Goal: Check status: Check status

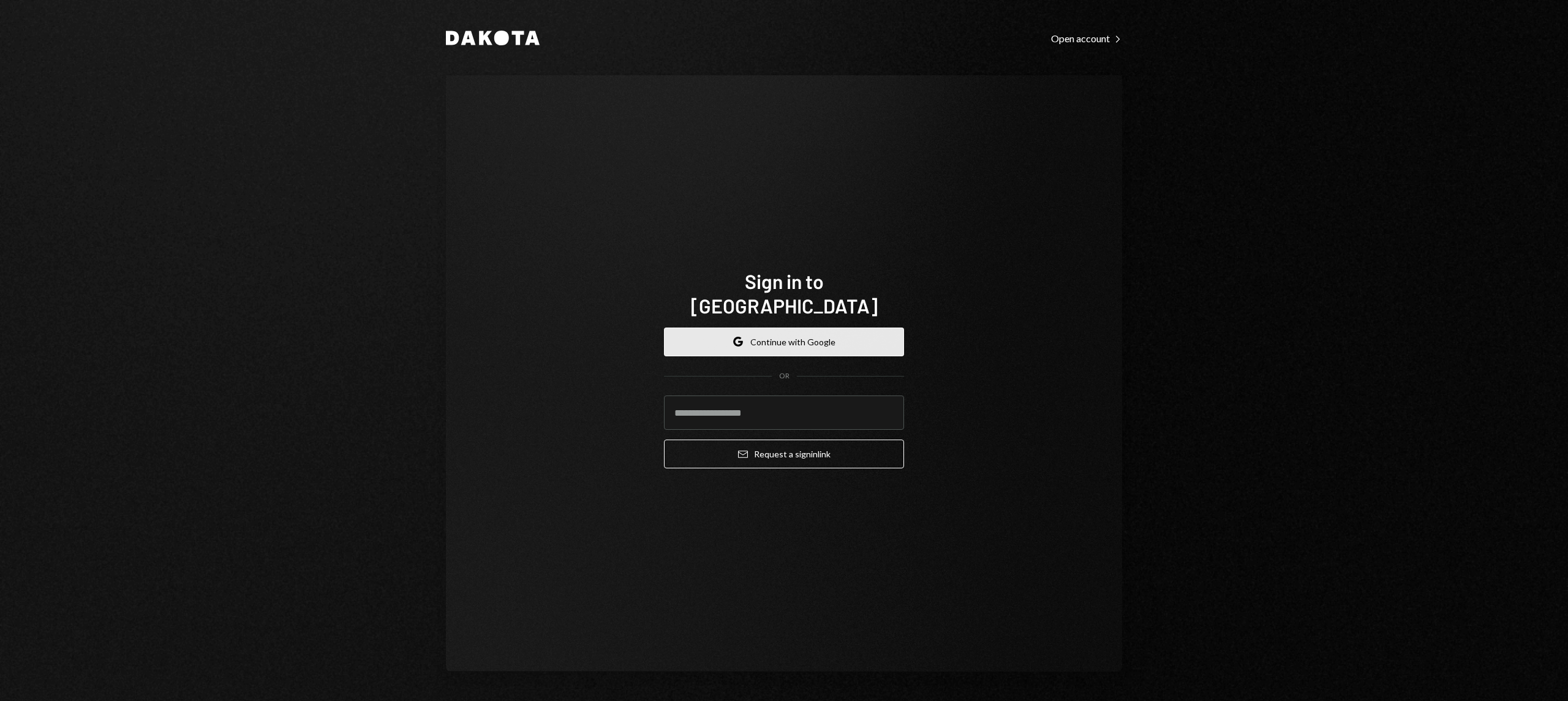
click at [785, 341] on button "Google Continue with Google" at bounding box center [784, 341] width 240 height 29
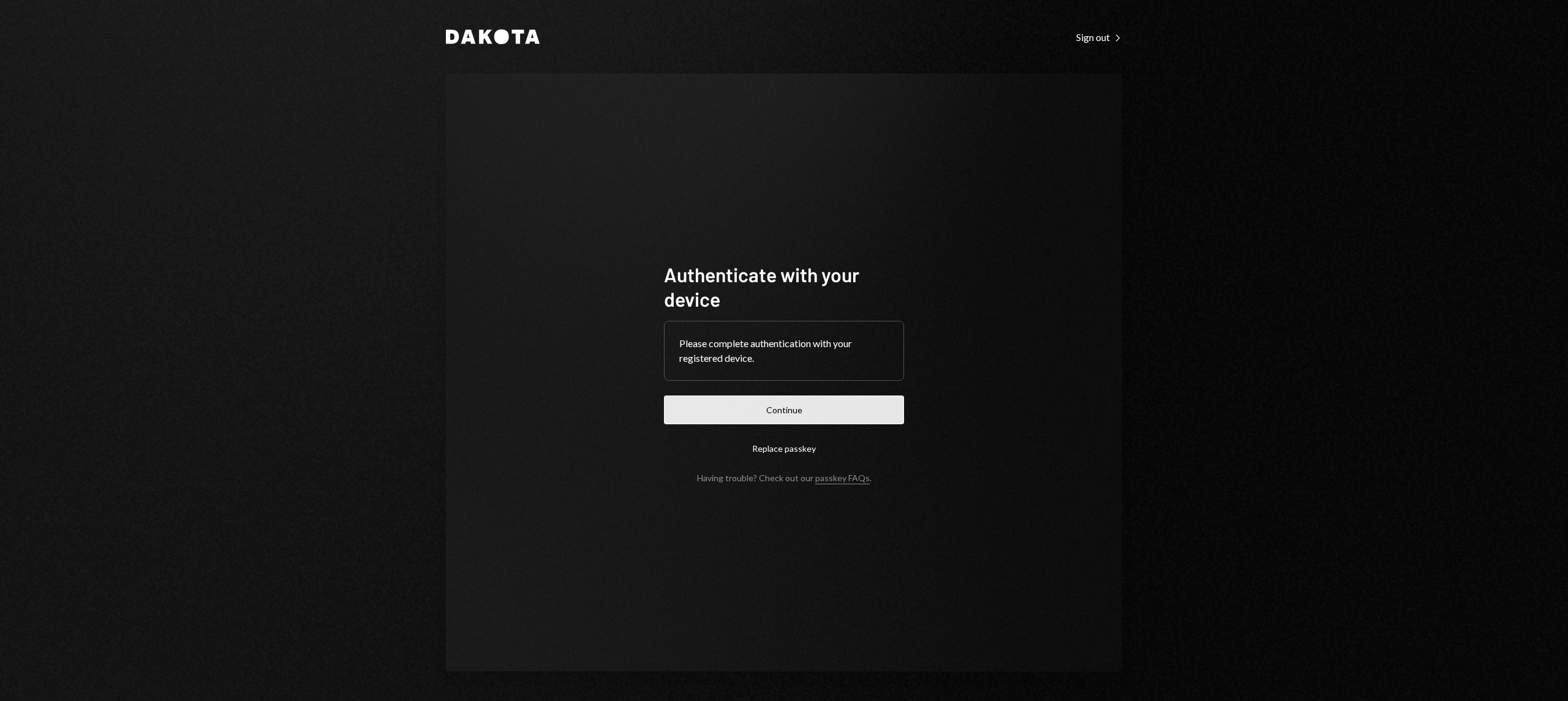
click at [816, 402] on button "Continue" at bounding box center [784, 409] width 240 height 29
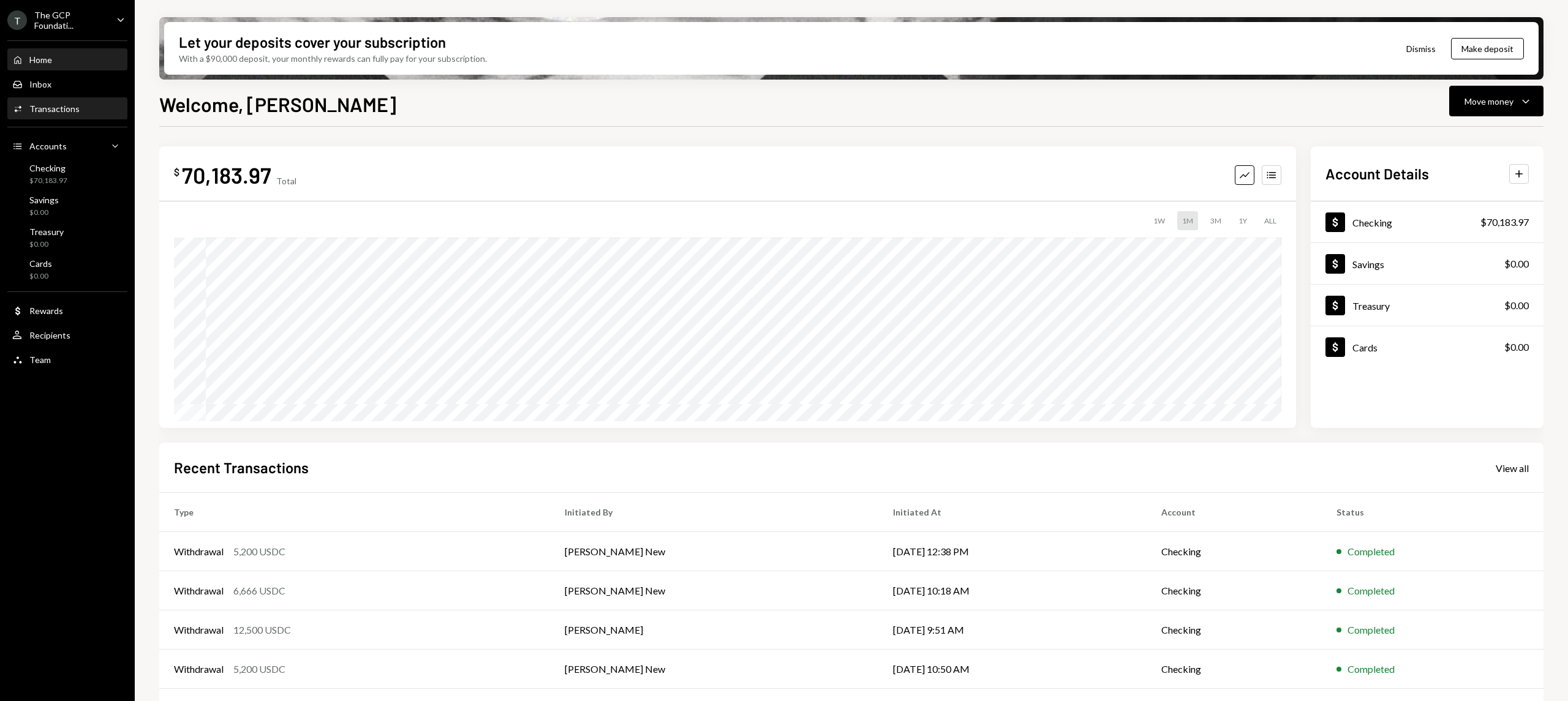
click at [77, 109] on div "Activities Transactions" at bounding box center [67, 108] width 111 height 11
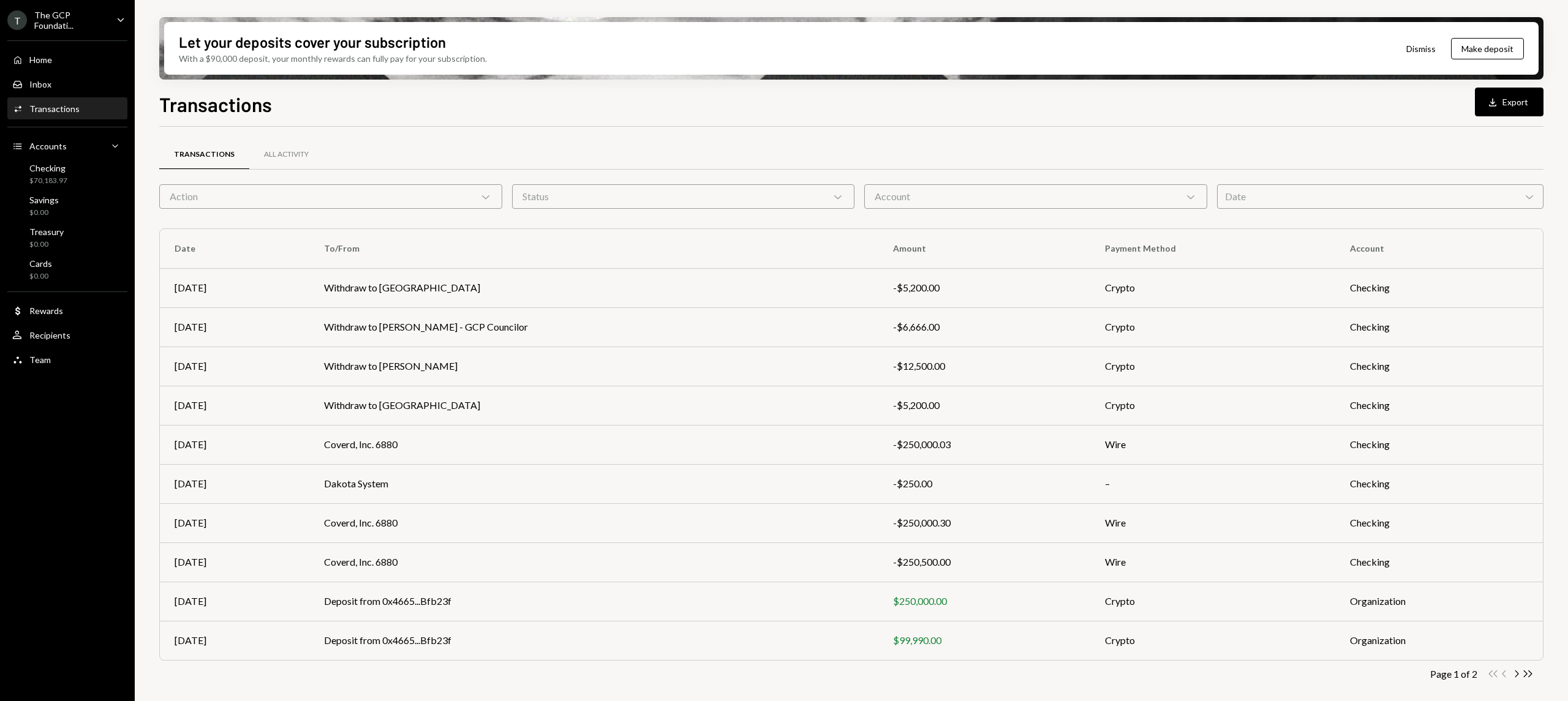
click at [119, 7] on ul "T The GCP Foundati... Caret Down Home Home Inbox Inbox Activities Transactions …" at bounding box center [67, 186] width 135 height 373
click at [118, 16] on icon "Caret Down" at bounding box center [120, 20] width 13 height 13
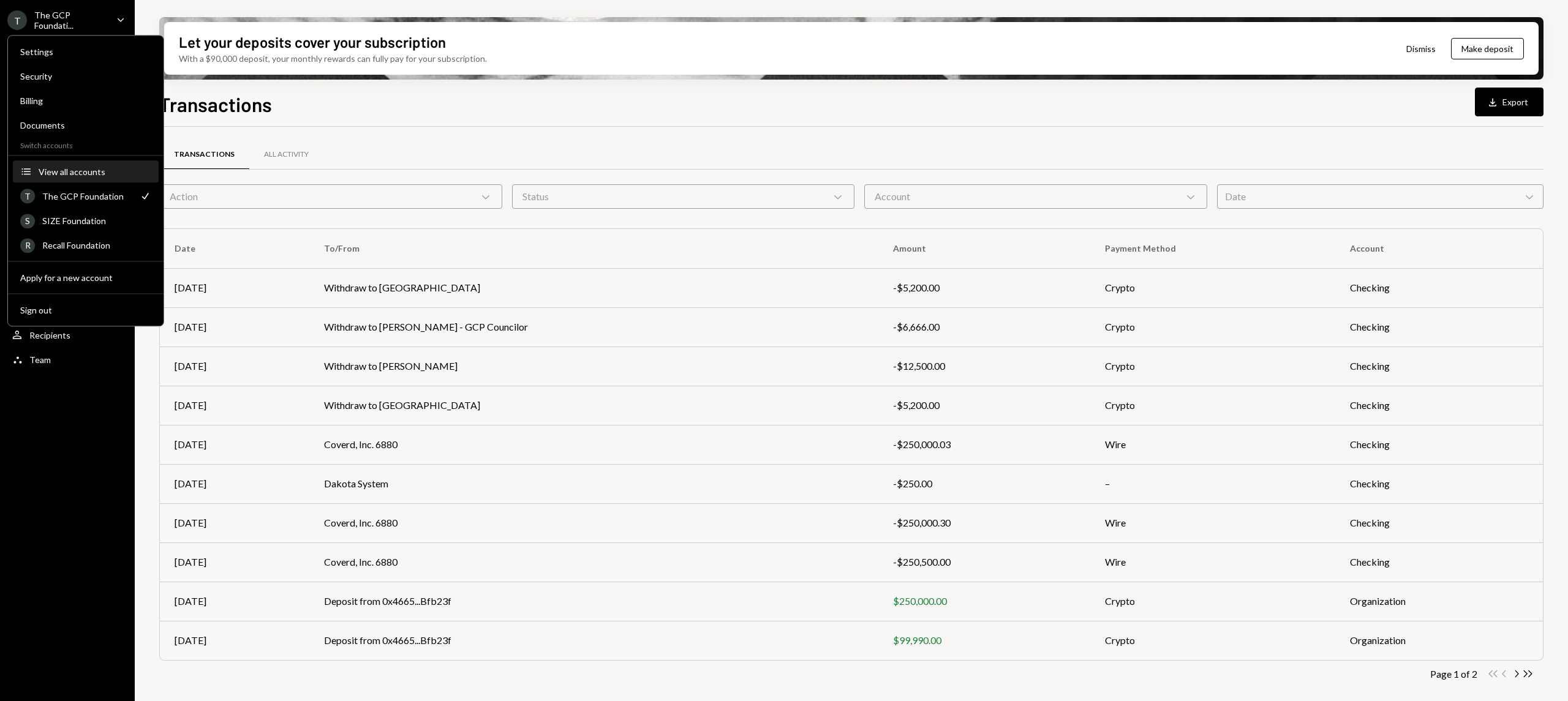
click at [98, 170] on div "View all accounts" at bounding box center [95, 171] width 113 height 11
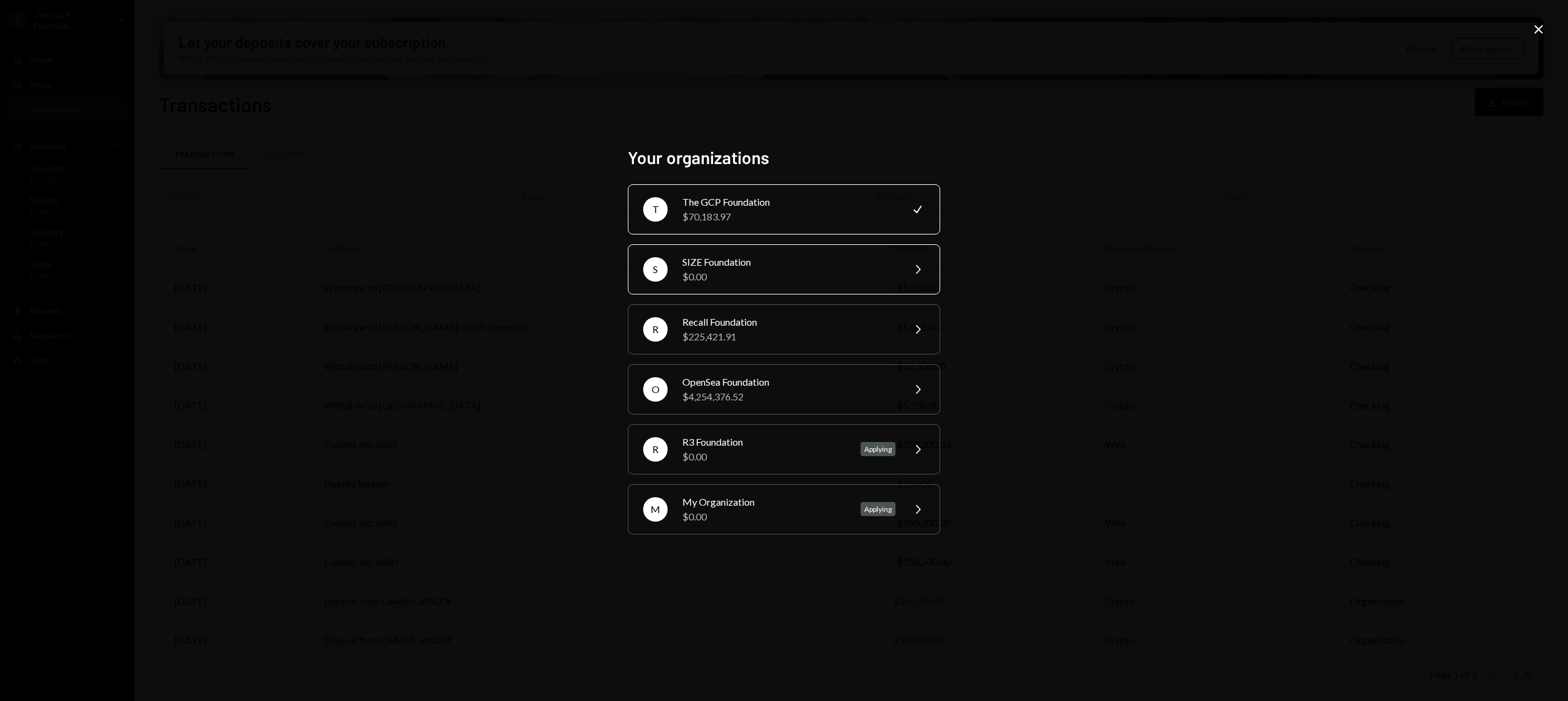
click at [790, 256] on div "SIZE Foundation" at bounding box center [789, 262] width 213 height 15
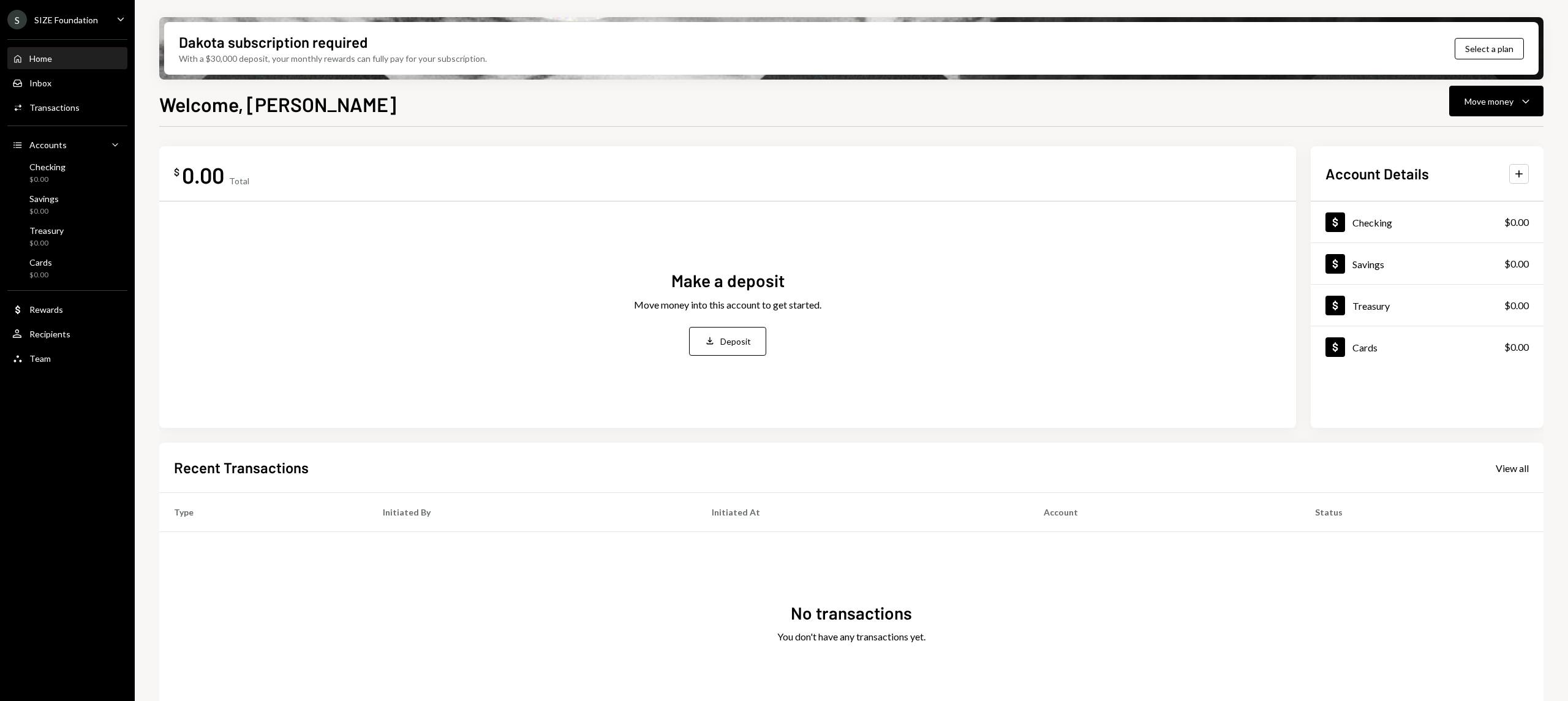
click at [88, 20] on div "SIZE Foundation" at bounding box center [66, 20] width 64 height 11
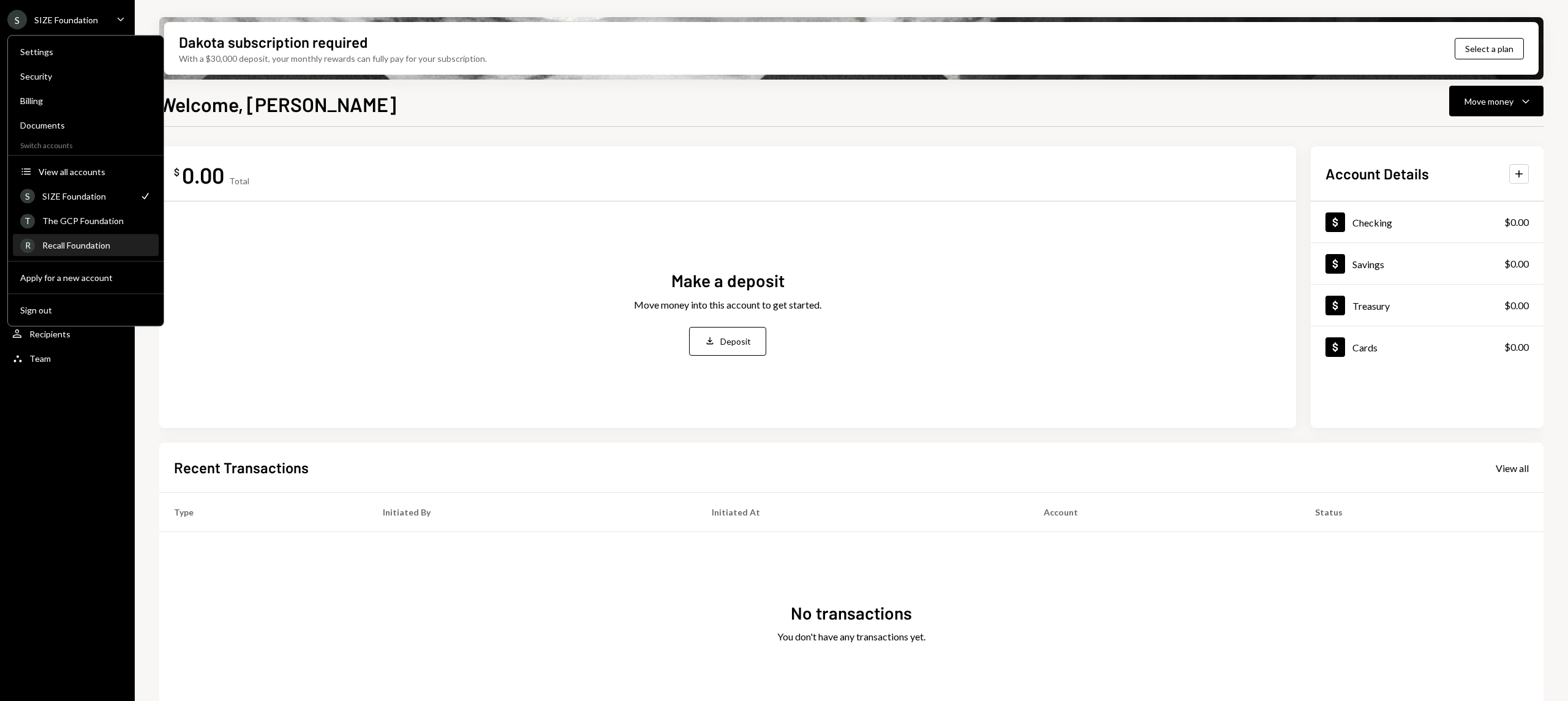
click at [111, 238] on div "R Recall Foundation" at bounding box center [86, 245] width 131 height 20
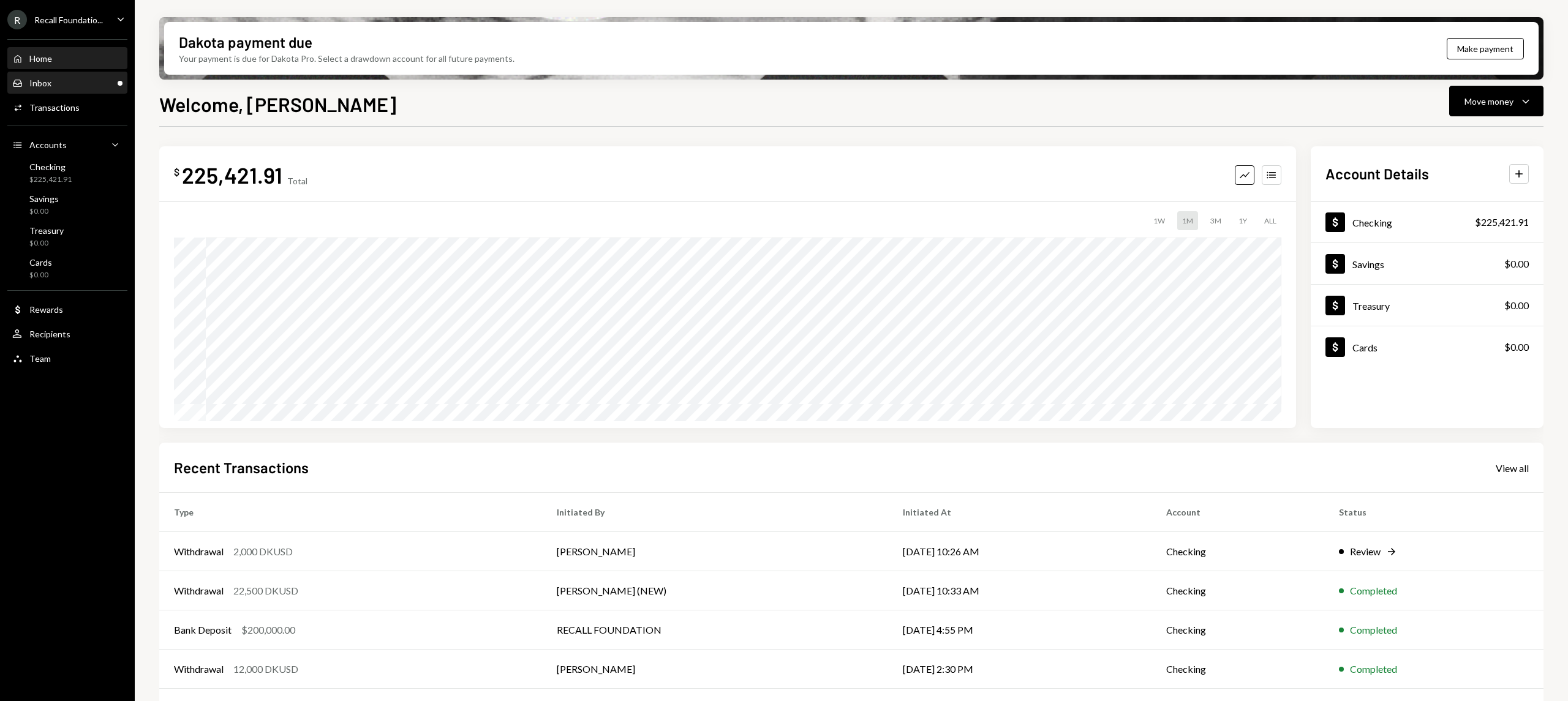
click at [79, 79] on div "Inbox Inbox" at bounding box center [67, 83] width 111 height 11
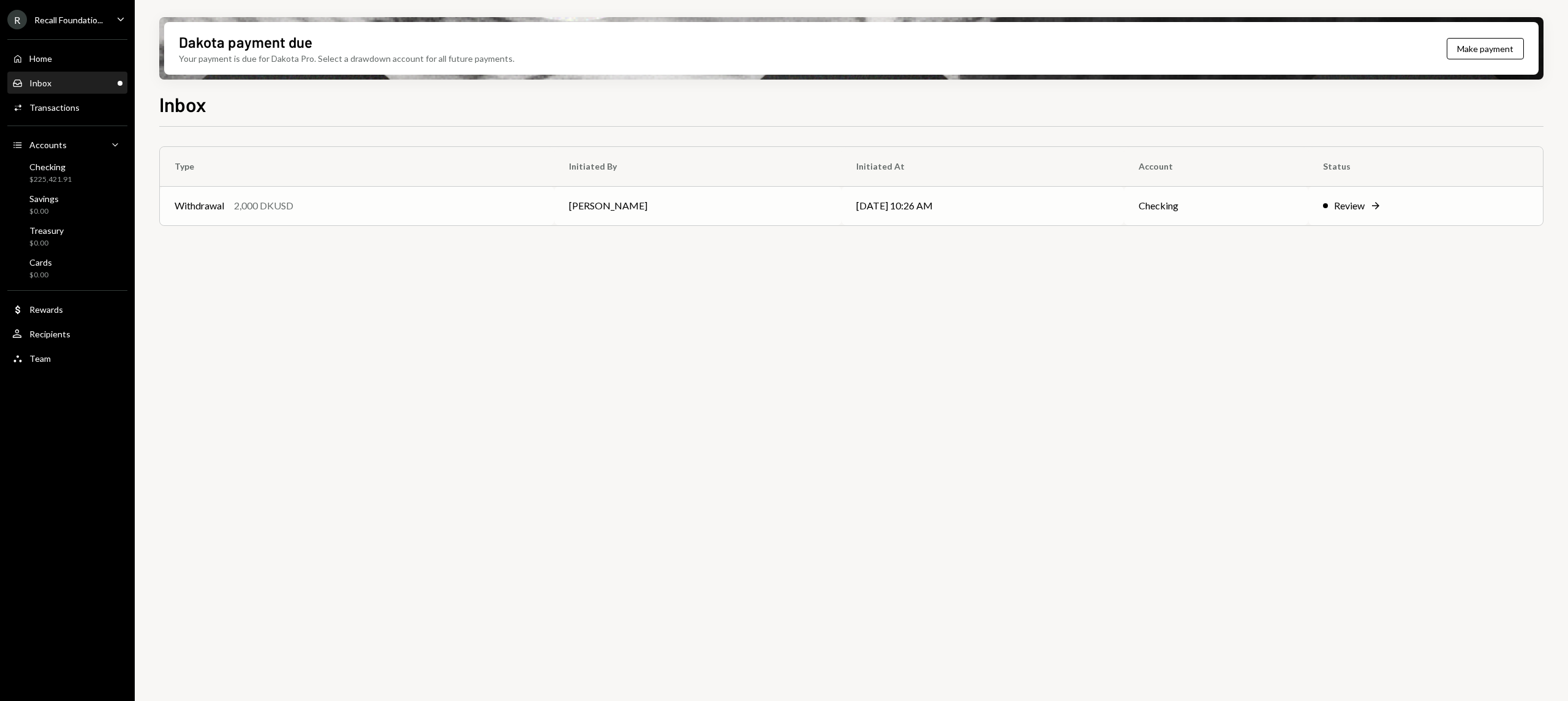
click at [505, 211] on div "Withdrawal 2,000 DKUSD" at bounding box center [357, 206] width 365 height 15
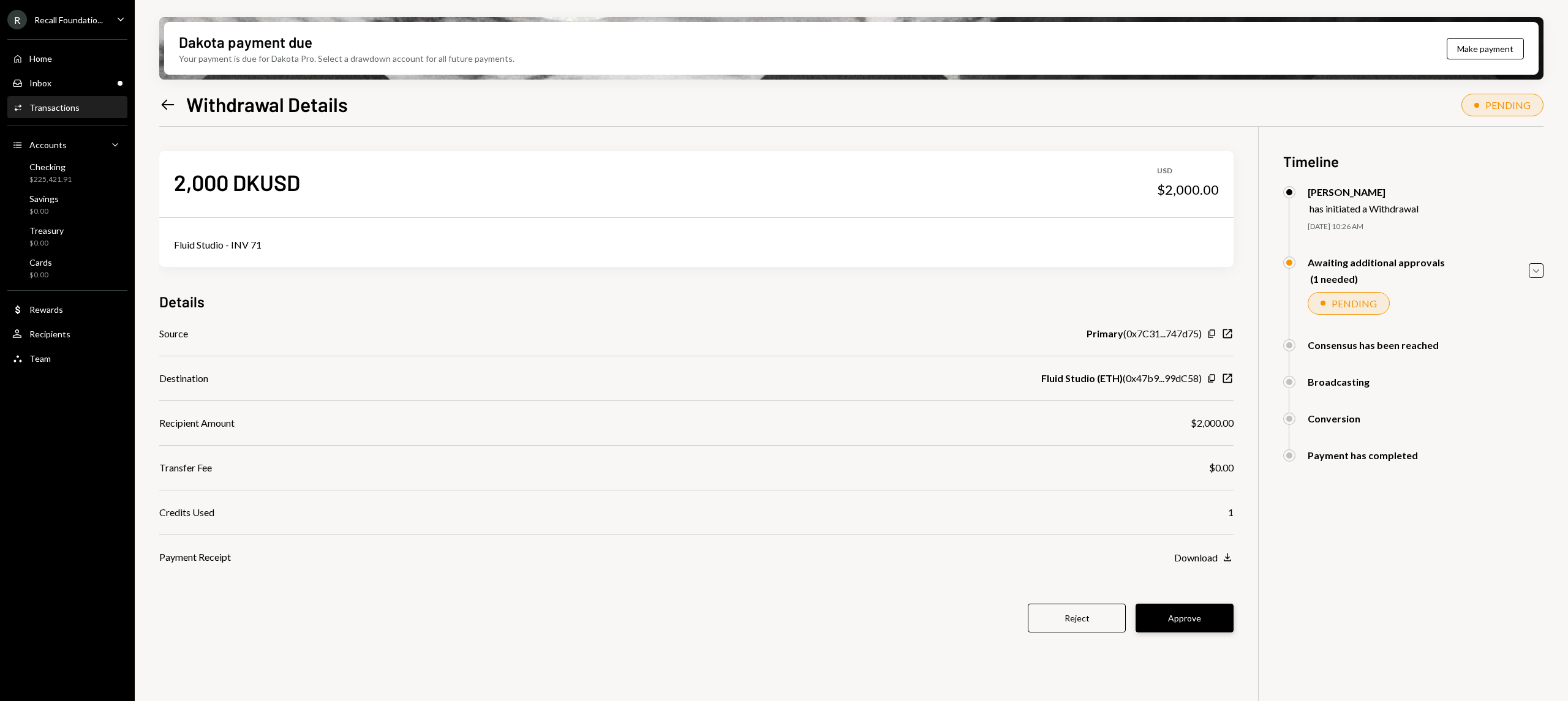
click at [1207, 613] on button "Approve" at bounding box center [1185, 617] width 98 height 29
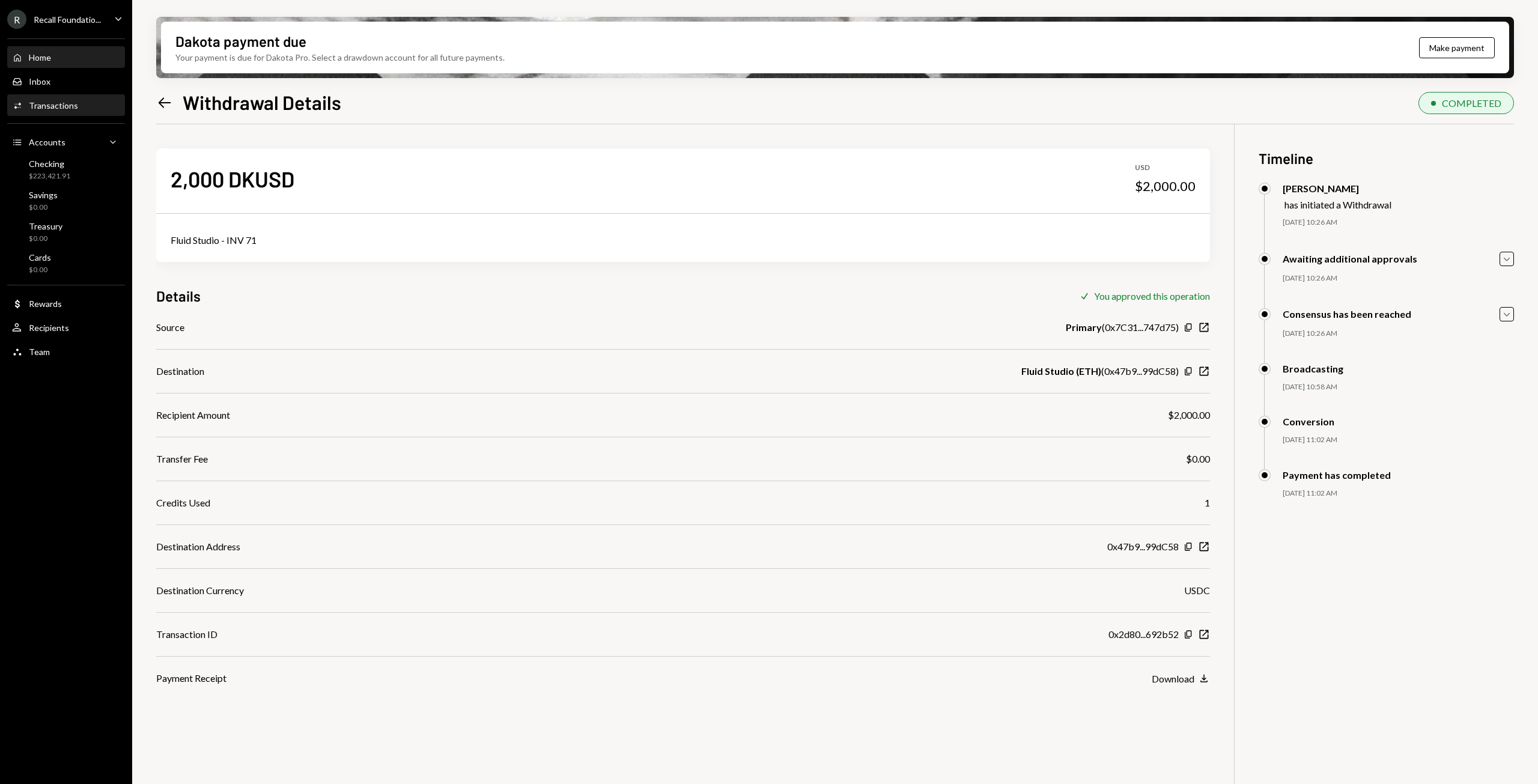
click at [58, 56] on div "Home Home" at bounding box center [66, 57] width 108 height 10
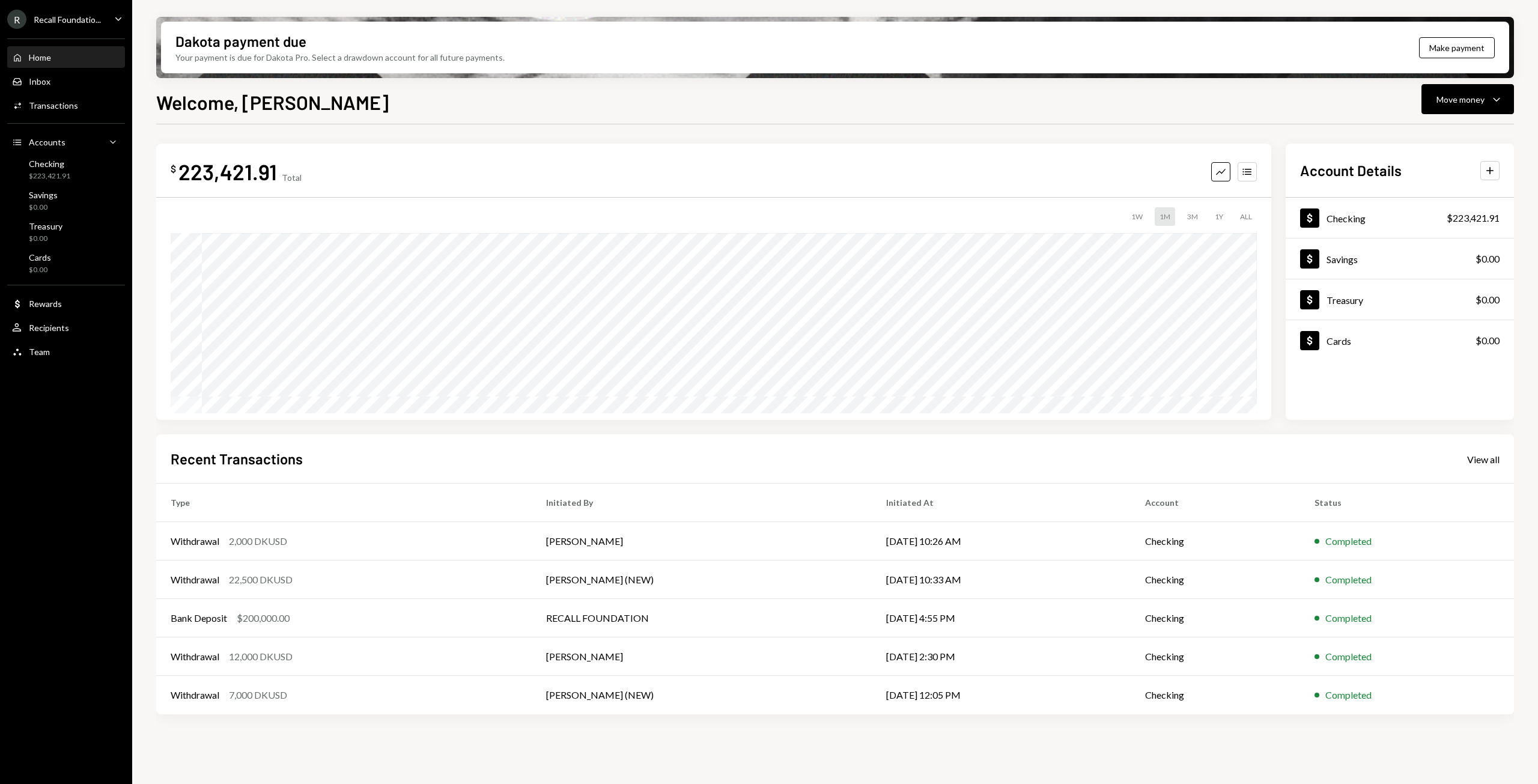
click at [99, 15] on div "Recall Foundatio..." at bounding box center [67, 19] width 67 height 10
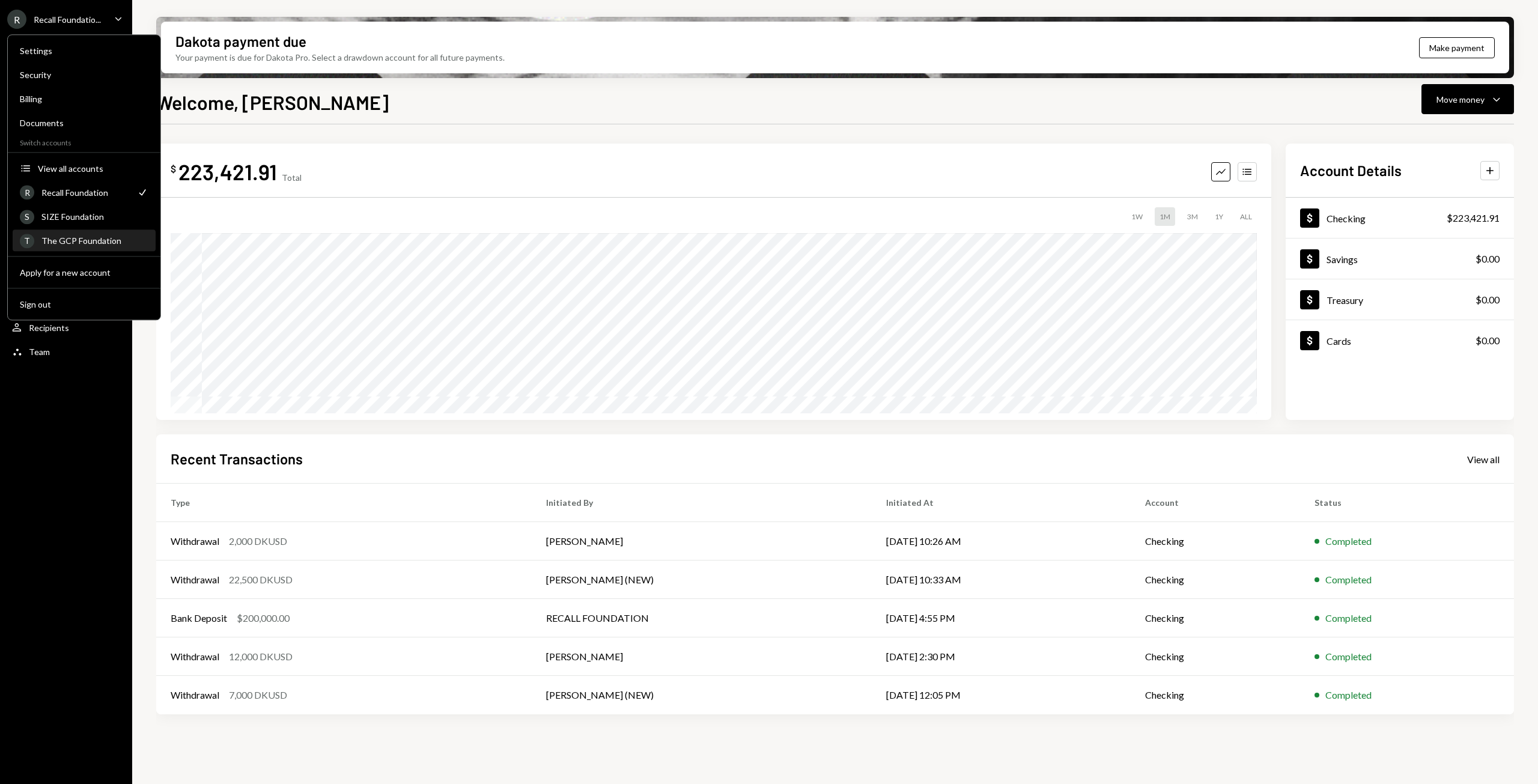
click at [80, 235] on div "T The GCP Foundation" at bounding box center [84, 240] width 129 height 20
